Goal: Task Accomplishment & Management: Manage account settings

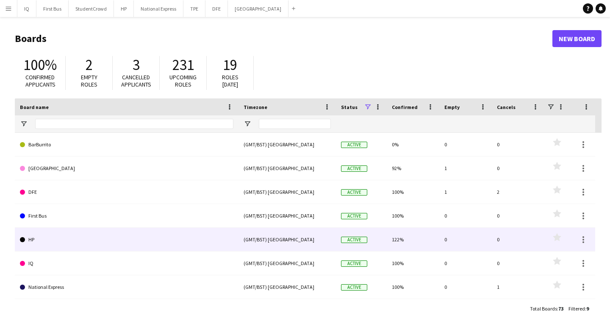
scroll to position [46, 0]
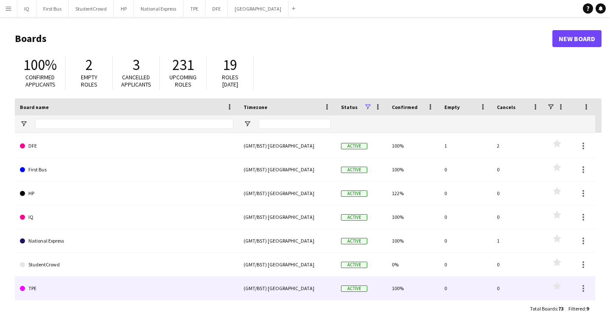
click at [46, 289] on link "TPE" at bounding box center [127, 288] width 214 height 24
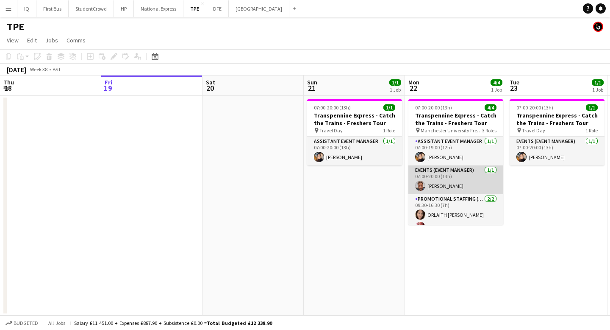
scroll to position [11, 0]
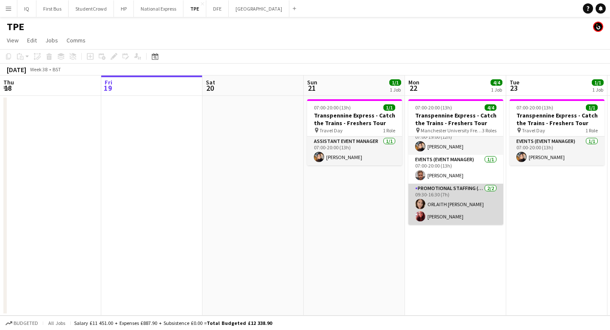
click at [440, 216] on app-card-role "Promotional Staffing (Brand Ambassadors) [DATE] 09:30-16:30 (7h) [PERSON_NAME] …" at bounding box center [456, 204] width 95 height 41
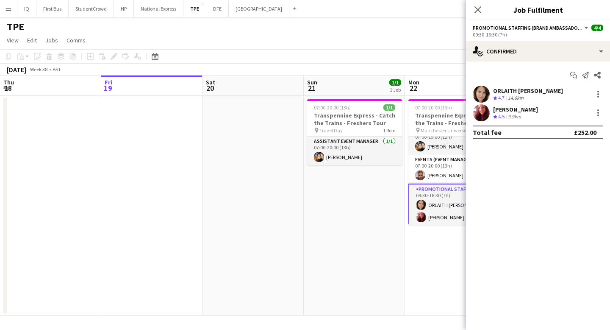
click at [520, 106] on div "[PERSON_NAME]" at bounding box center [515, 110] width 45 height 8
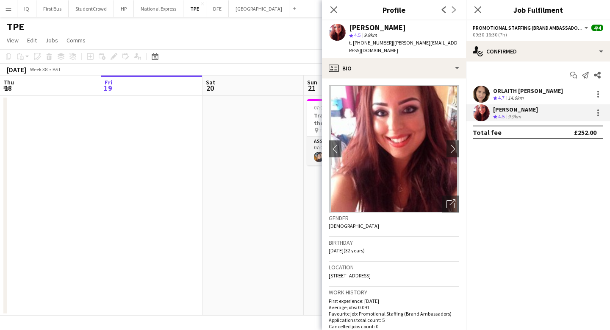
click at [286, 179] on app-date-cell at bounding box center [253, 206] width 101 height 220
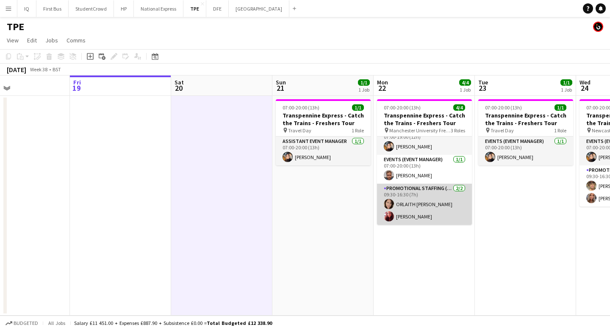
scroll to position [0, 233]
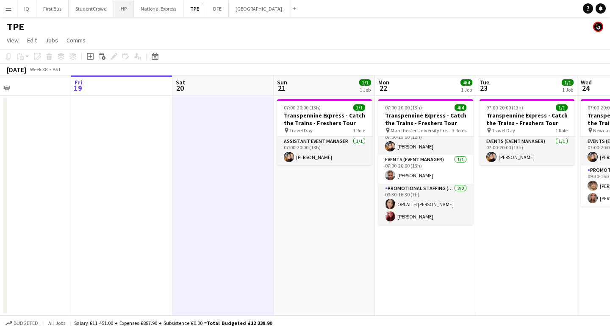
click at [121, 9] on button "HP Close" at bounding box center [124, 8] width 20 height 17
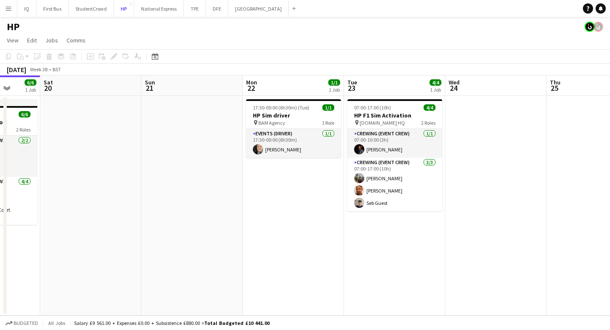
scroll to position [0, 366]
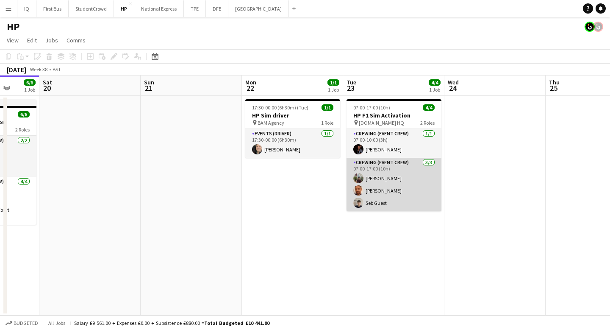
click at [381, 178] on app-card-role "Crewing (Event Crew) [DATE] 07:00-17:00 (10h) [PERSON_NAME] [PERSON_NAME] Seb G…" at bounding box center [394, 184] width 95 height 53
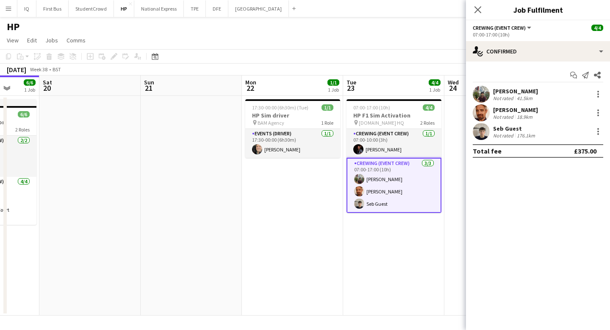
click at [521, 90] on div "[PERSON_NAME]" at bounding box center [515, 91] width 45 height 8
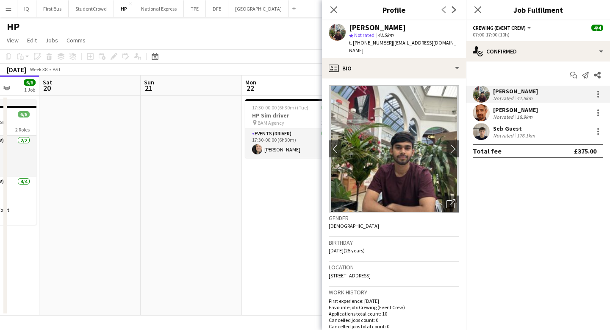
click at [507, 110] on div "[PERSON_NAME]" at bounding box center [515, 110] width 45 height 8
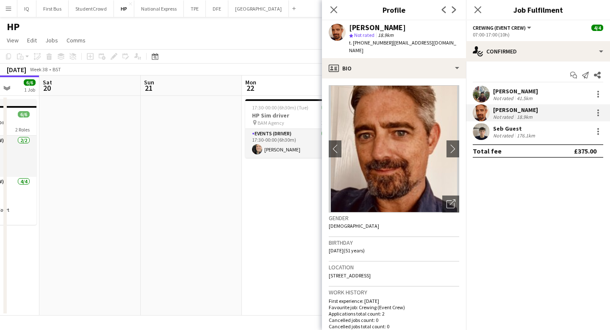
click at [270, 203] on app-date-cell "17:30-00:00 (6h30m) (Tue) 1/1 HP Sim driver pin BAM Agency 1 Role Events (Drive…" at bounding box center [292, 206] width 101 height 220
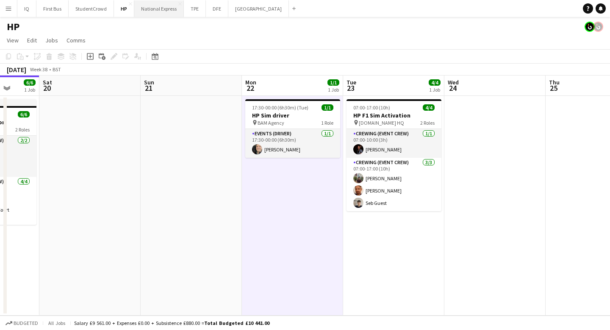
click at [150, 12] on button "National Express Close" at bounding box center [159, 8] width 50 height 17
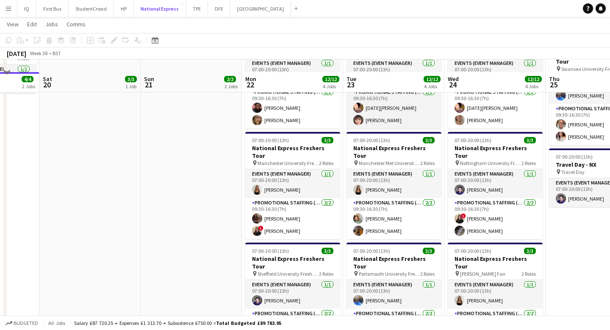
scroll to position [242, 0]
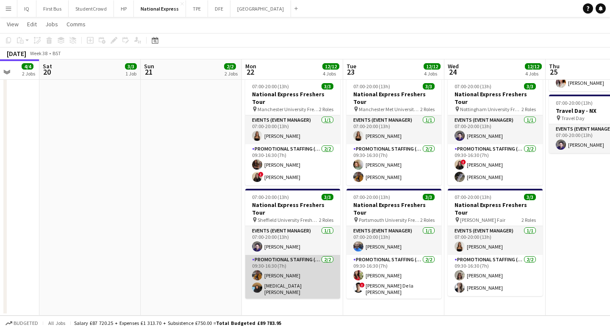
click at [291, 259] on app-card-role "Promotional Staffing (Brand Ambassadors) [DATE] 09:30-16:30 (7h) [PERSON_NAME] …" at bounding box center [292, 277] width 95 height 44
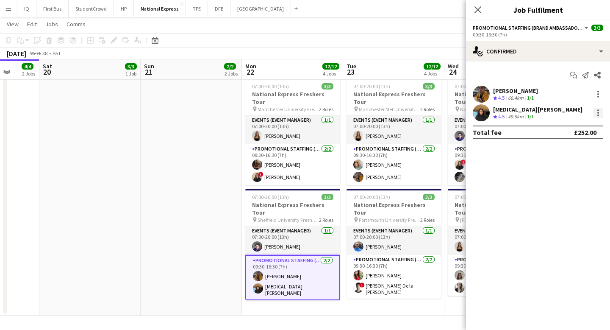
click at [599, 113] on div at bounding box center [598, 113] width 10 height 10
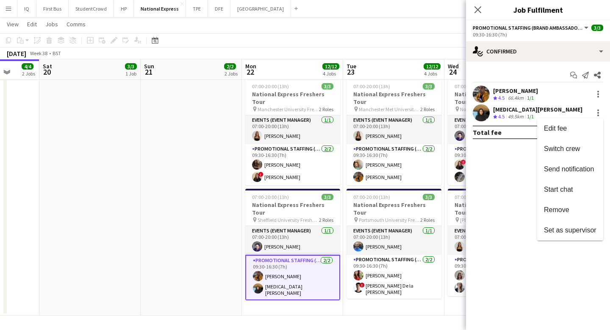
click at [518, 113] on div at bounding box center [305, 165] width 610 height 330
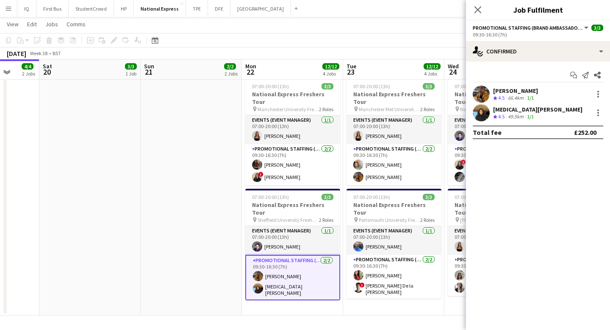
click at [507, 110] on div "[MEDICAL_DATA][PERSON_NAME]" at bounding box center [537, 110] width 89 height 8
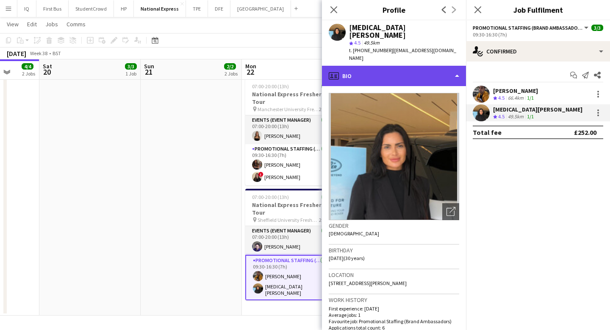
click at [375, 66] on div "profile Bio" at bounding box center [394, 76] width 144 height 20
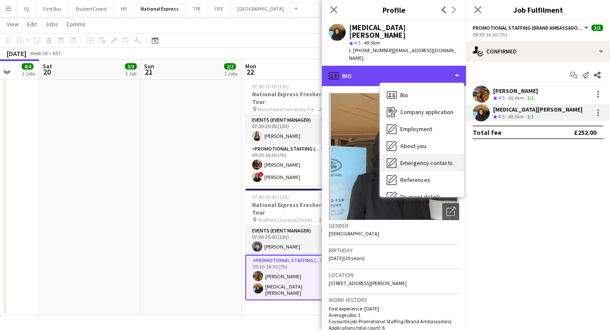
scroll to position [97, 0]
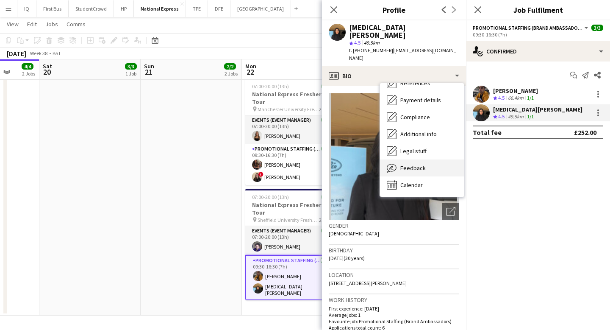
click at [417, 164] on span "Feedback" at bounding box center [413, 168] width 25 height 8
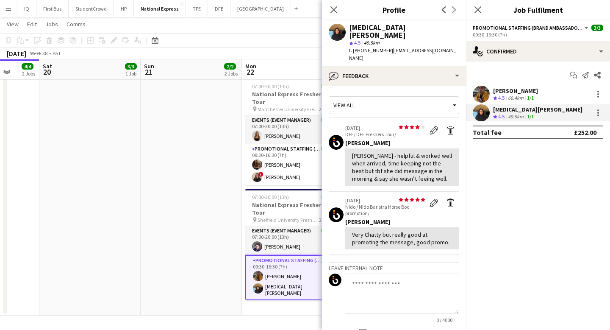
click at [389, 273] on textarea at bounding box center [402, 293] width 114 height 40
paste textarea "**********"
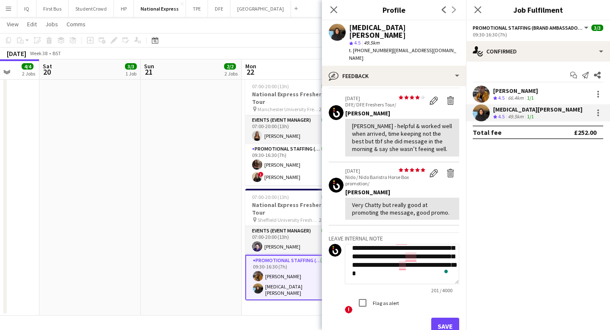
scroll to position [30, 0]
type textarea "**********"
click at [448, 317] on button "Save" at bounding box center [446, 325] width 28 height 17
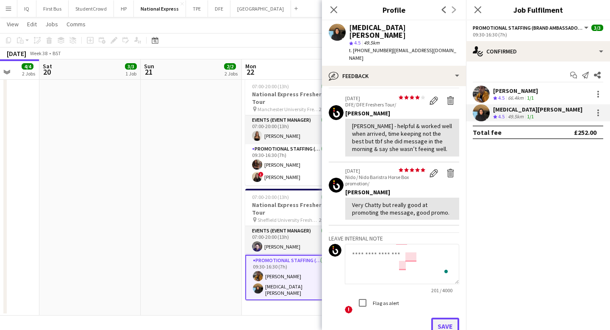
scroll to position [0, 0]
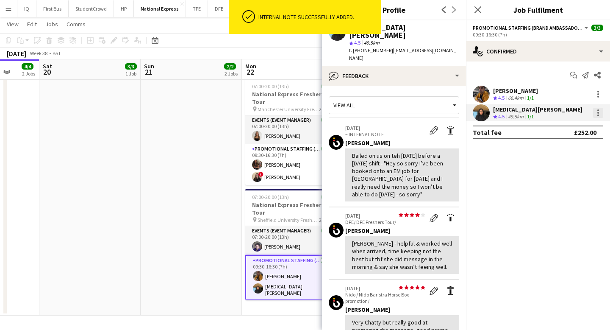
click at [600, 113] on div at bounding box center [598, 113] width 10 height 10
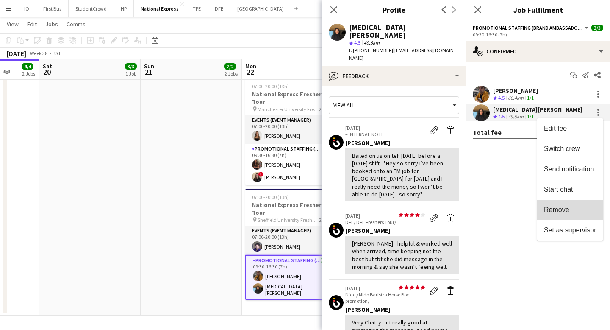
click at [567, 207] on span "Remove" at bounding box center [556, 209] width 25 height 7
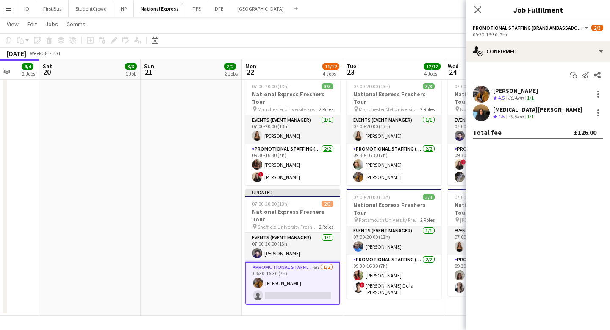
click at [439, 38] on app-toolbar "Copy Paste Paste Command V Paste with crew Command Shift V Paste linked Job [GE…" at bounding box center [305, 40] width 610 height 14
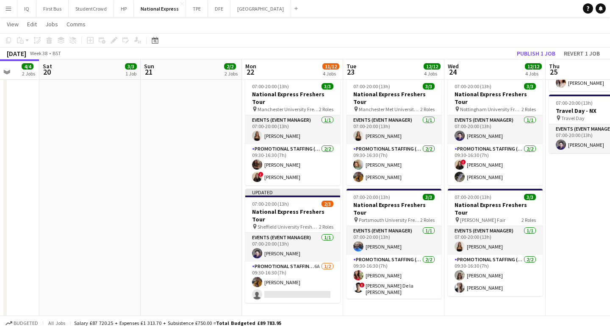
click at [530, 59] on app-calendar "Copy Paste Paste Command V Paste with crew Command Shift V Paste linked Job [GE…" at bounding box center [305, 56] width 610 height 531
click at [528, 56] on button "Publish 1 job" at bounding box center [536, 53] width 45 height 11
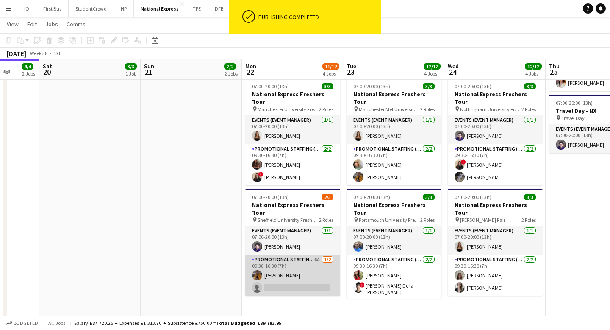
click at [305, 255] on app-card-role "Promotional Staffing (Brand Ambassadors) 6A [DATE] 09:30-16:30 (7h) [PERSON_NAM…" at bounding box center [292, 275] width 95 height 41
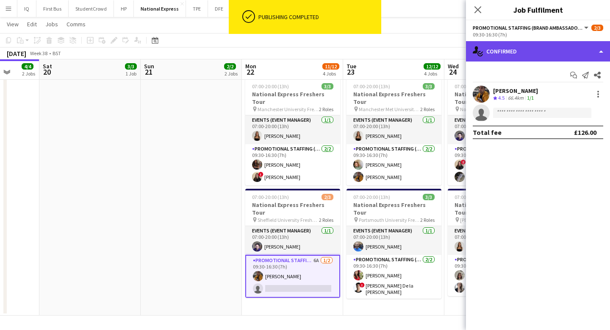
click at [530, 49] on div "single-neutral-actions-check-2 Confirmed" at bounding box center [538, 51] width 144 height 20
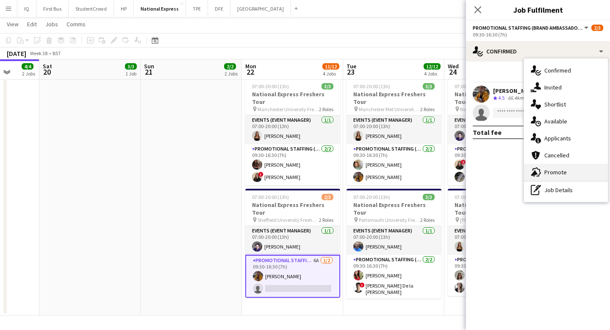
click at [557, 170] on span "Promote" at bounding box center [556, 172] width 22 height 8
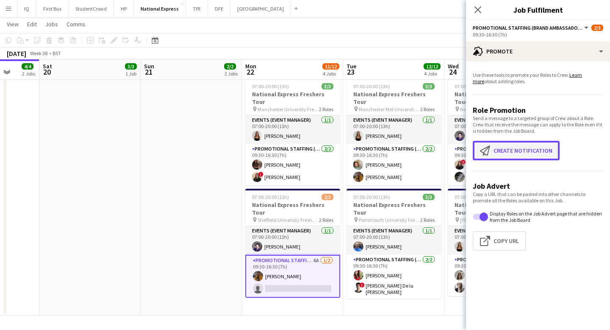
click at [512, 142] on button "Create notification Create notification" at bounding box center [516, 150] width 87 height 19
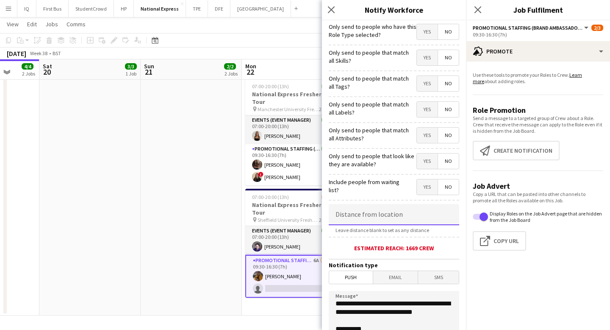
click at [358, 208] on input at bounding box center [394, 214] width 131 height 21
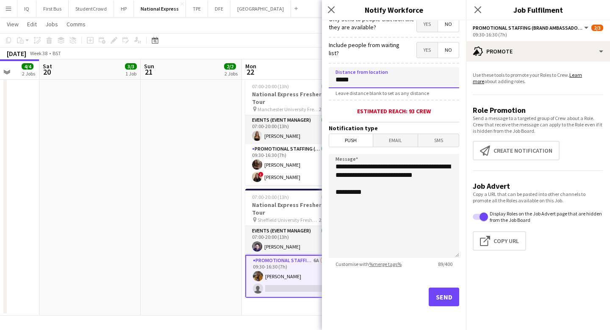
type input "*****"
click at [441, 307] on div "Send" at bounding box center [394, 299] width 131 height 59
click at [442, 288] on button "Send" at bounding box center [444, 296] width 31 height 19
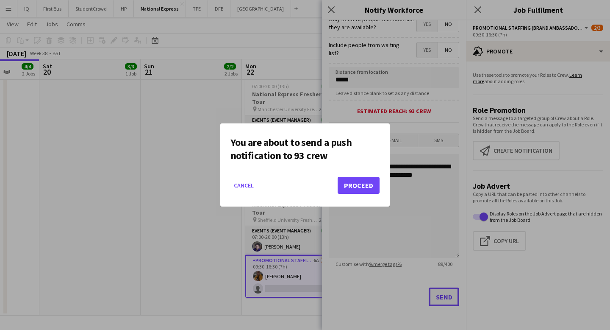
scroll to position [0, 0]
click at [359, 184] on button "Proceed" at bounding box center [359, 185] width 42 height 17
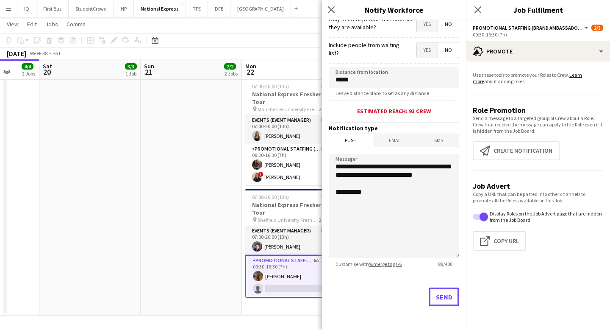
scroll to position [242, 0]
